Goal: Contribute content: Contribute content

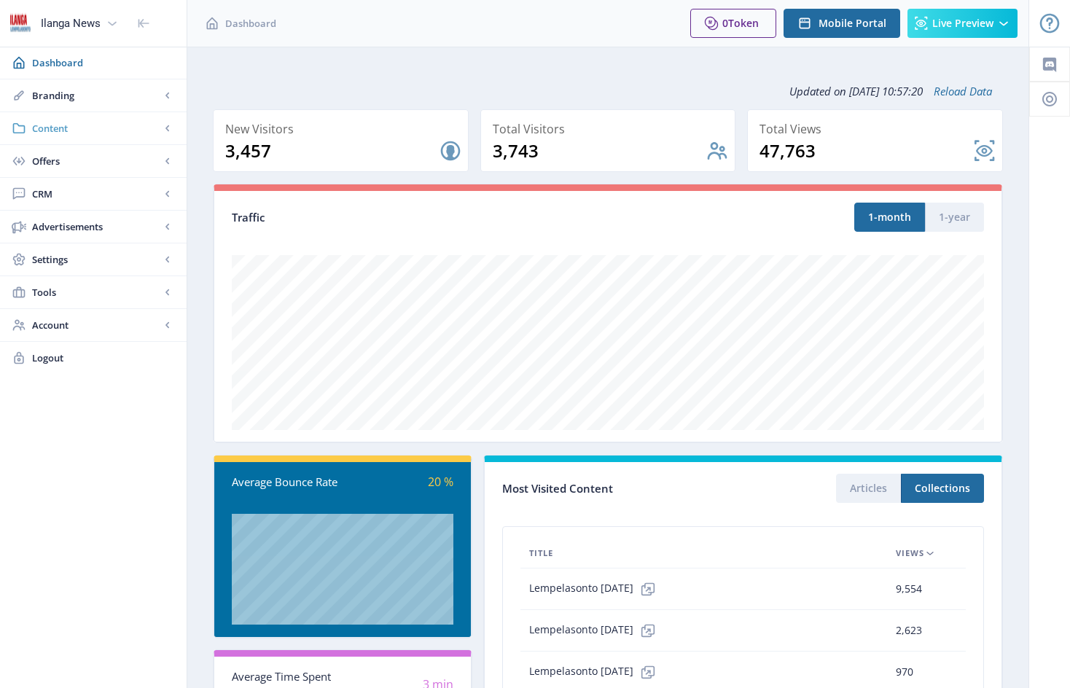
click at [50, 127] on span "Content" at bounding box center [96, 128] width 128 height 15
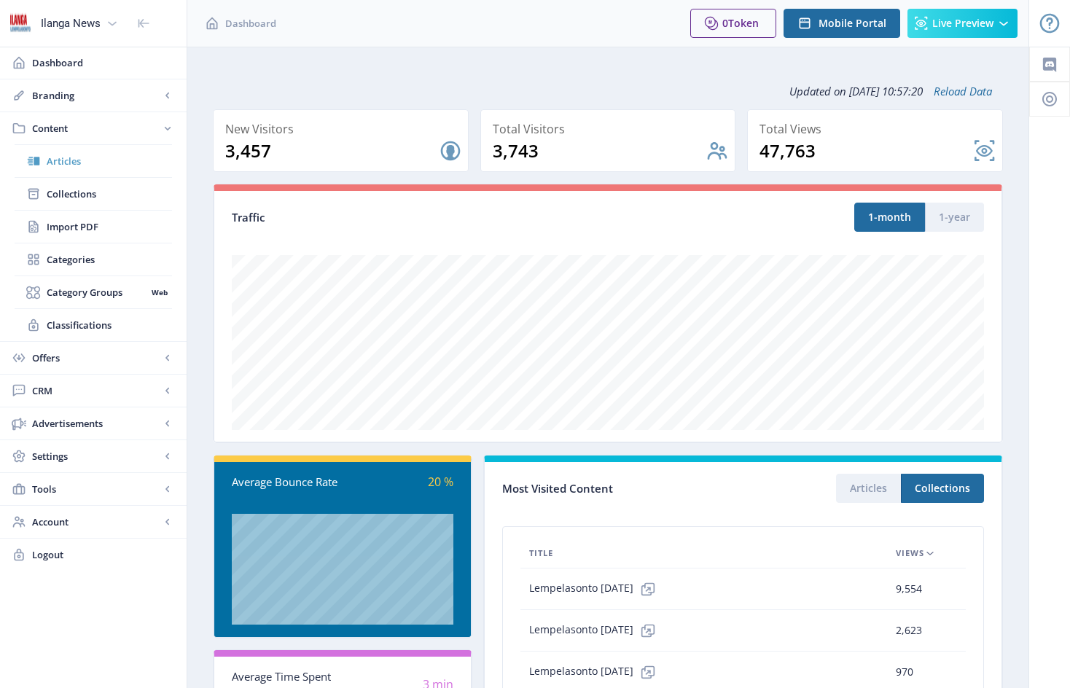
click at [72, 163] on span "Articles" at bounding box center [109, 161] width 125 height 15
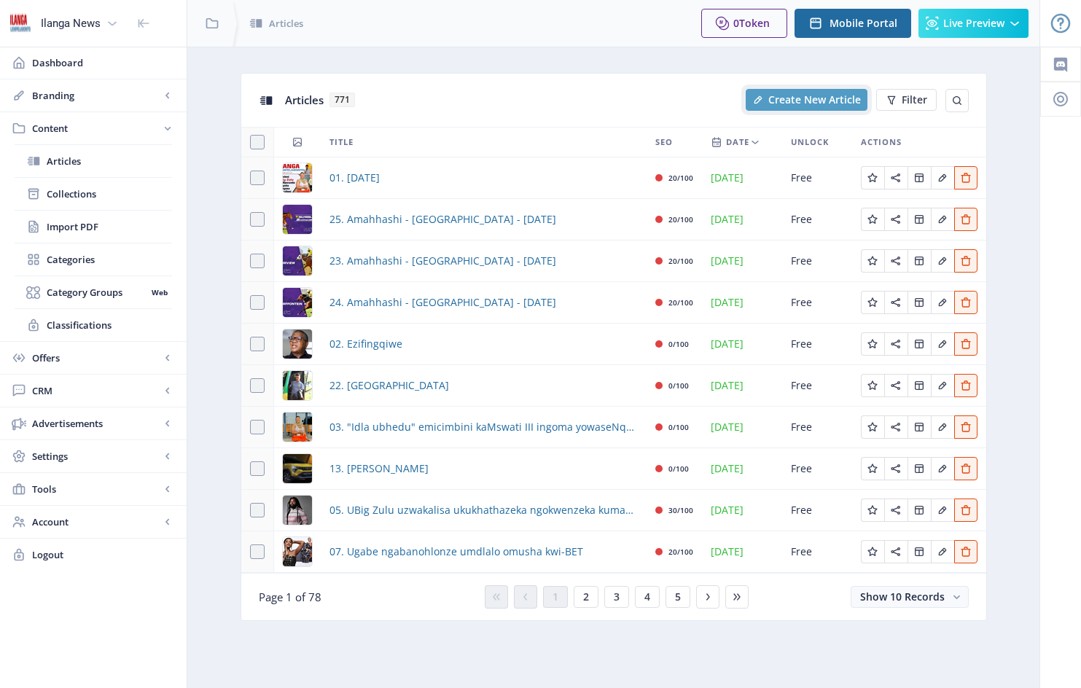
click at [812, 98] on span "Create New Article" at bounding box center [814, 100] width 93 height 12
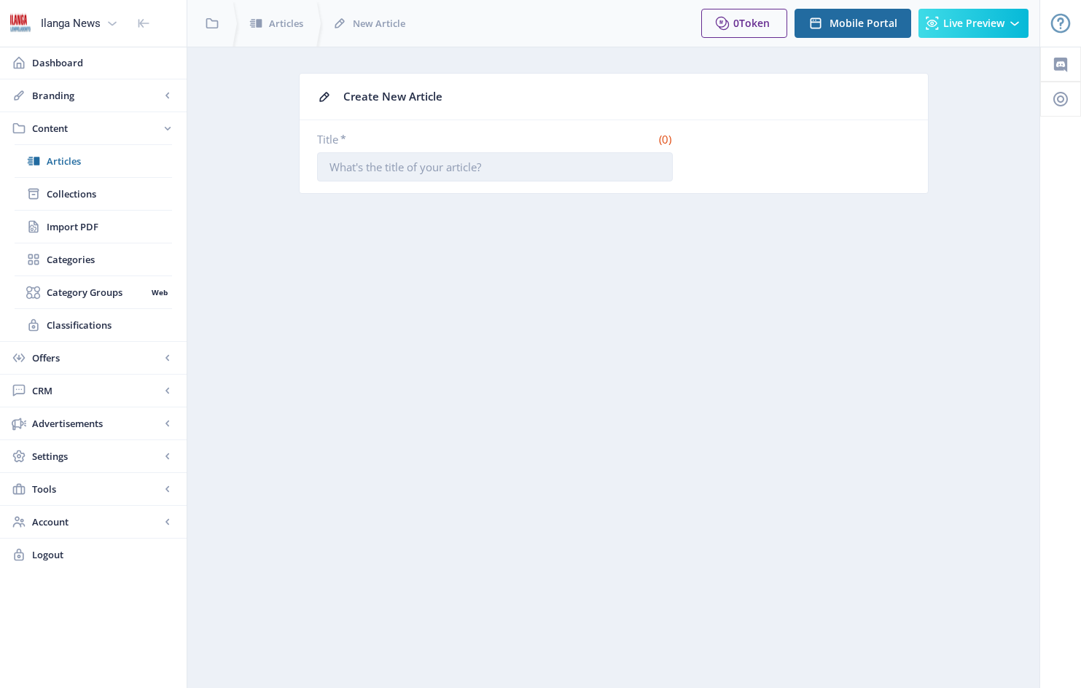
click at [334, 167] on input "Title *" at bounding box center [495, 166] width 356 height 29
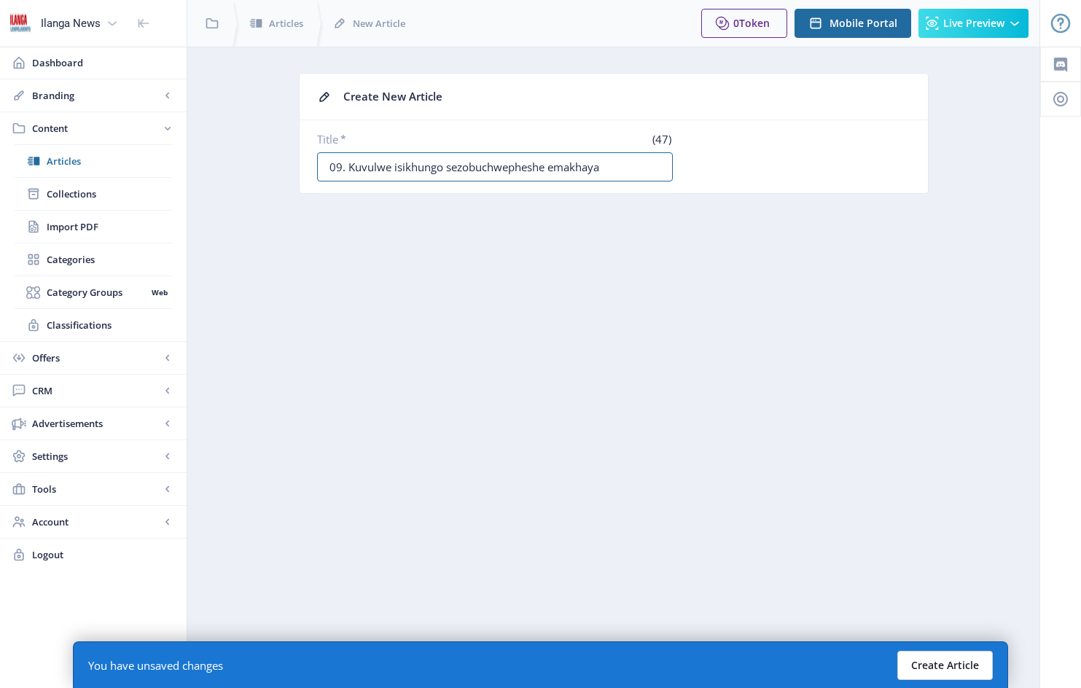
type input "09. Kuvulwe isikhungo sezobuchwepheshe emakhaya"
click at [936, 665] on button "Create Article" at bounding box center [944, 665] width 95 height 29
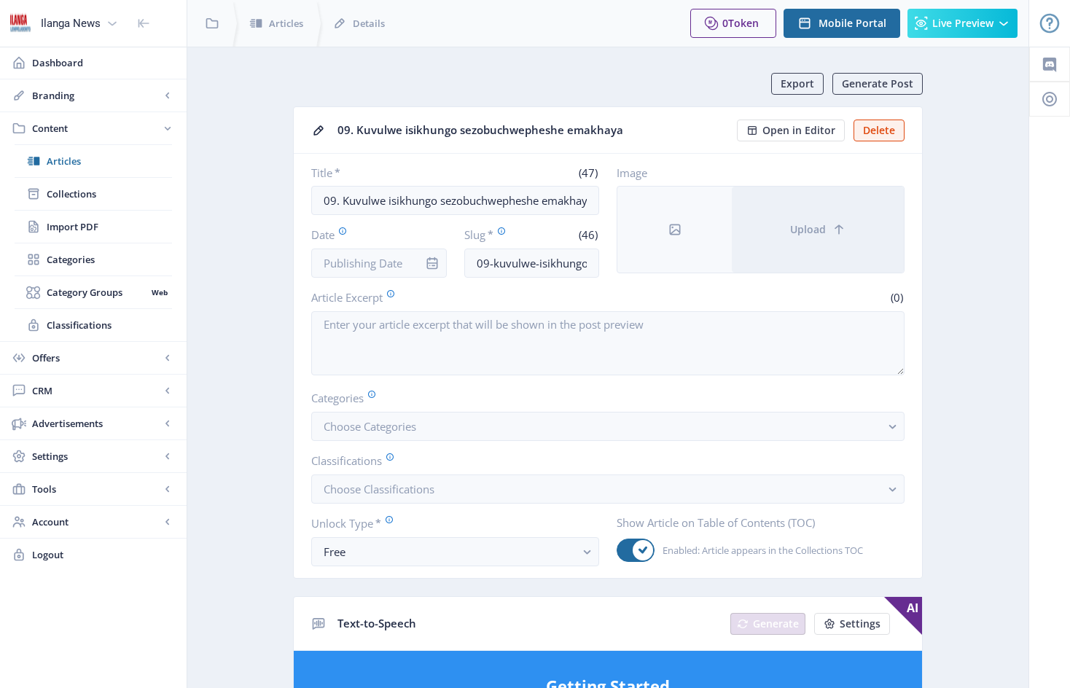
click at [418, 262] on div at bounding box center [432, 262] width 29 height 29
click at [437, 256] on icon "info" at bounding box center [432, 263] width 15 height 15
click at [433, 265] on icon "info" at bounding box center [431, 263] width 11 height 12
click at [435, 261] on icon "info" at bounding box center [432, 263] width 15 height 15
click at [444, 258] on div at bounding box center [432, 262] width 29 height 29
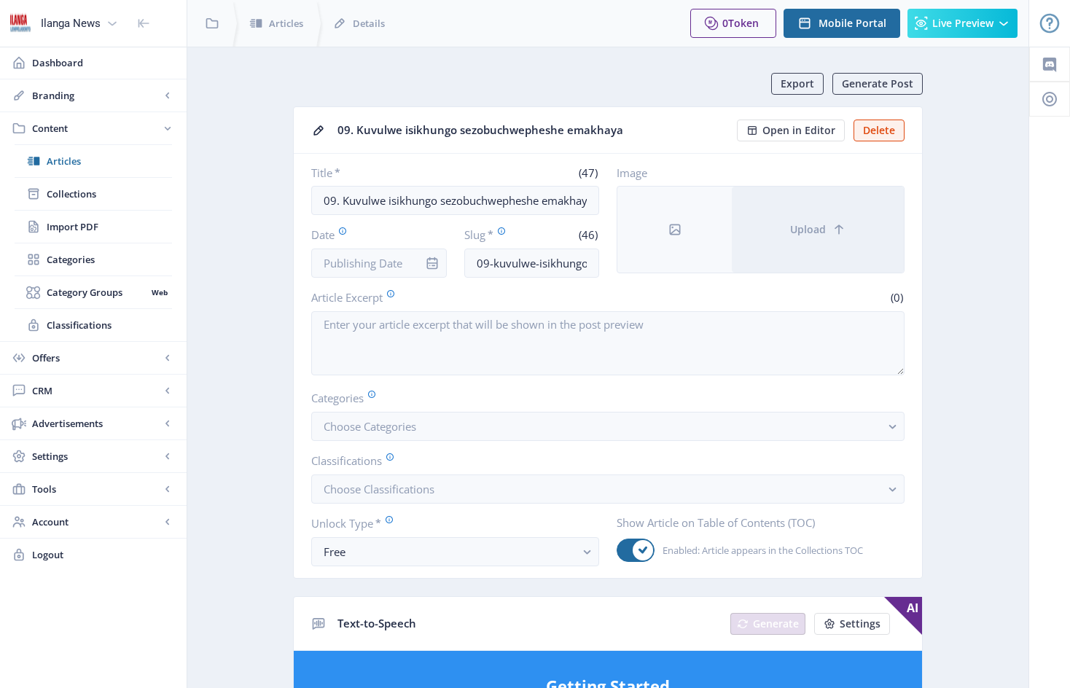
click at [433, 259] on icon "info" at bounding box center [431, 263] width 11 height 12
click at [428, 263] on icon "info" at bounding box center [431, 263] width 11 height 12
click at [390, 263] on input "Date" at bounding box center [379, 262] width 136 height 29
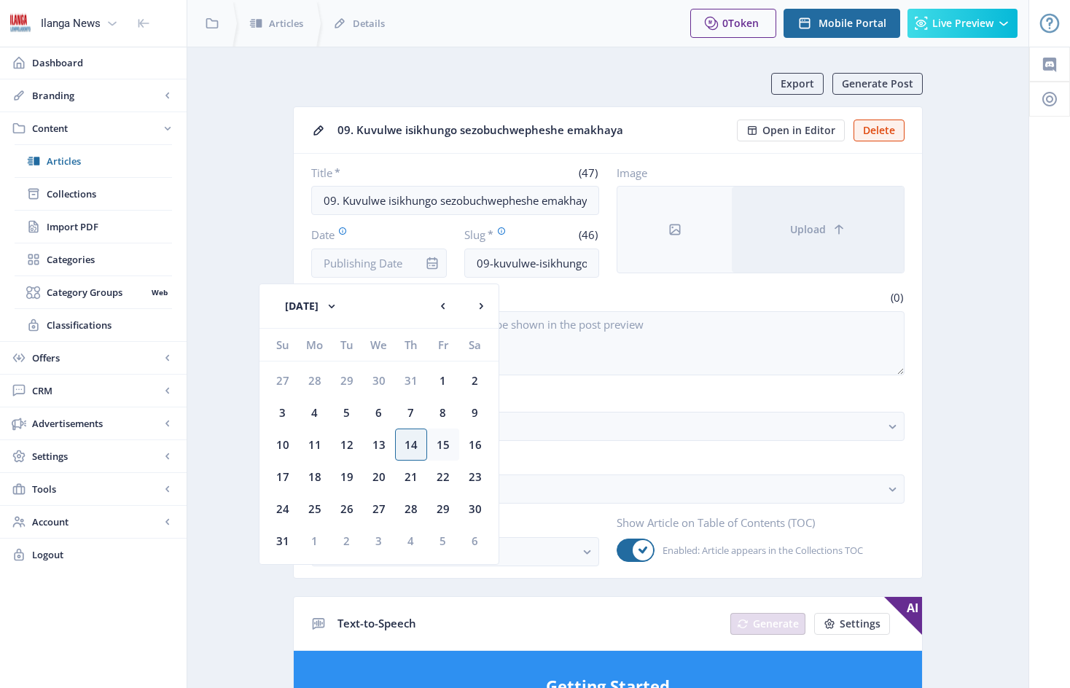
click at [447, 445] on div "15" at bounding box center [443, 444] width 32 height 32
type input "[DATE]"
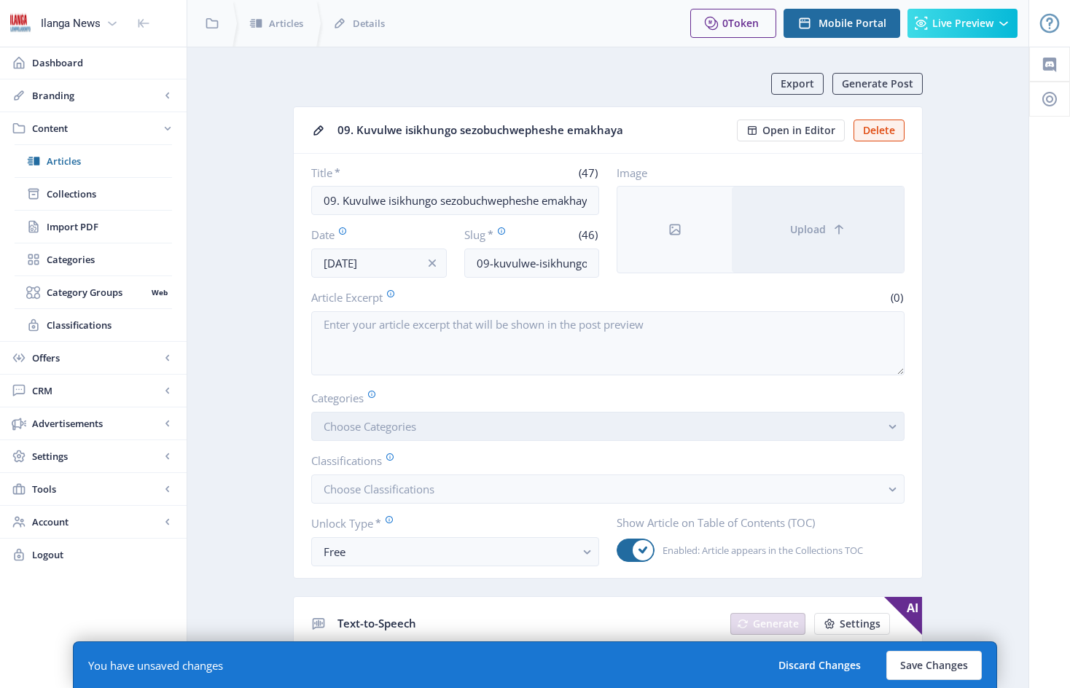
click at [439, 437] on button "Choose Categories" at bounding box center [607, 426] width 593 height 29
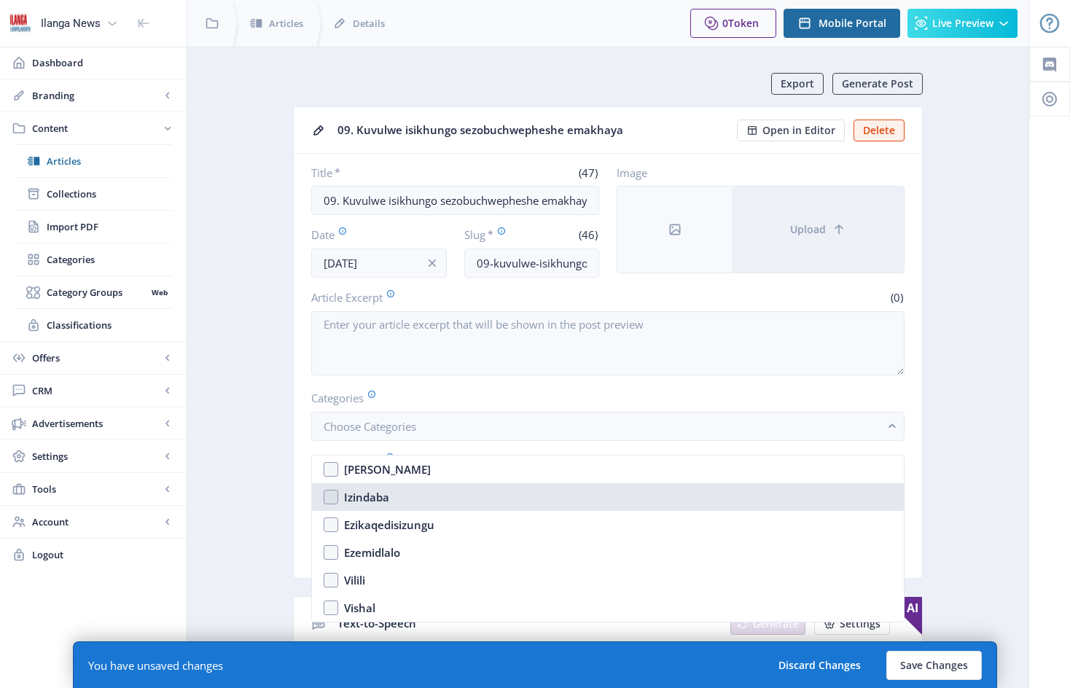
click at [334, 497] on nb-option "Izindaba" at bounding box center [608, 497] width 592 height 28
checkbox input "true"
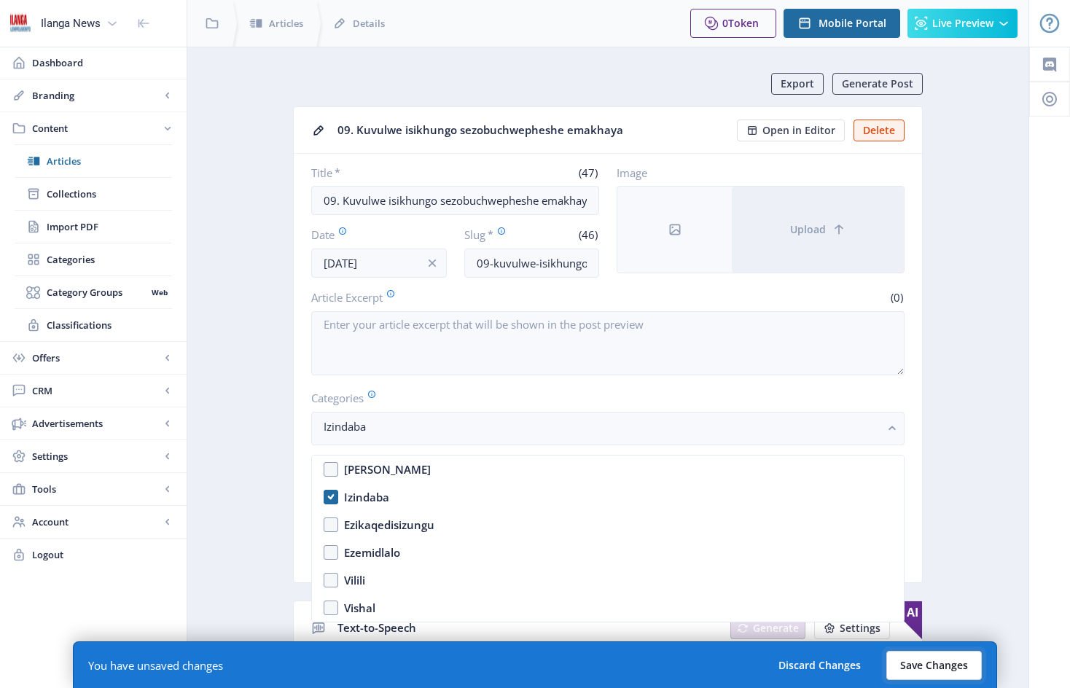
click at [923, 666] on button "Save Changes" at bounding box center [933, 665] width 95 height 29
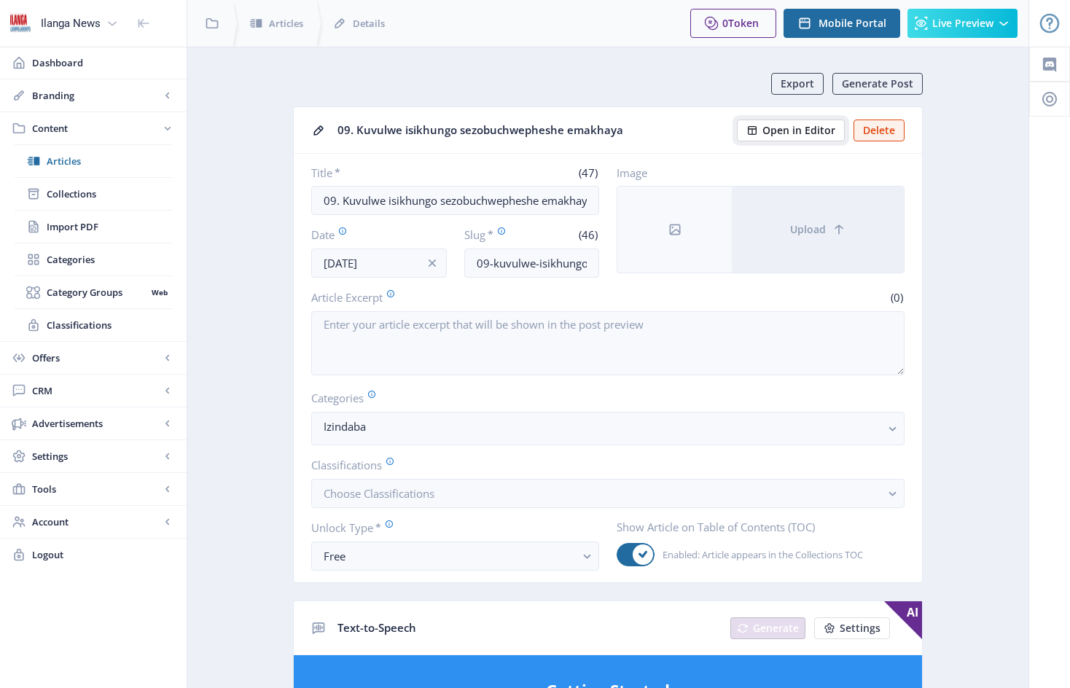
click at [793, 130] on span "Open in Editor" at bounding box center [798, 131] width 73 height 12
